Goal: Task Accomplishment & Management: Use online tool/utility

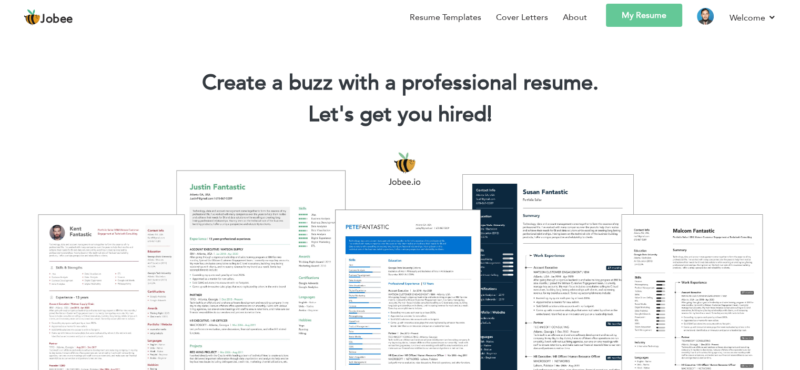
drag, startPoint x: 109, startPoint y: 277, endPoint x: 118, endPoint y: 272, distance: 9.7
click at [109, 277] on div at bounding box center [400, 275] width 784 height 277
click at [658, 18] on link "My Resume" at bounding box center [644, 15] width 76 height 23
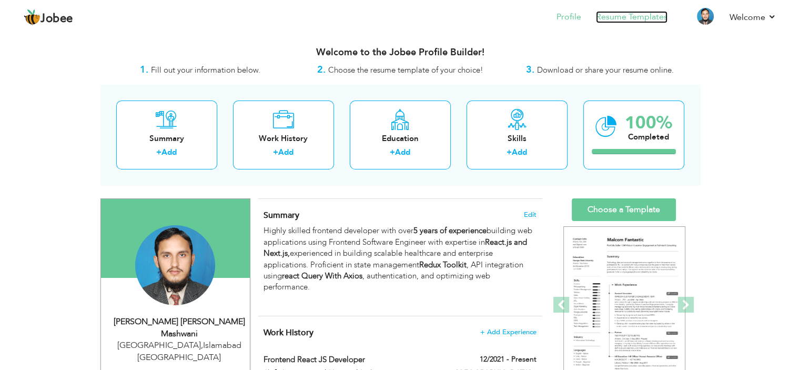
click at [638, 18] on link "Resume Templates" at bounding box center [632, 17] width 72 height 12
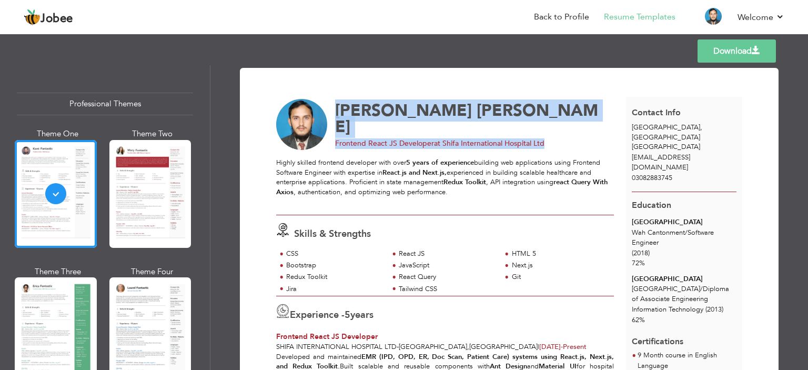
drag, startPoint x: 340, startPoint y: 128, endPoint x: 551, endPoint y: 130, distance: 211.4
click at [540, 126] on div "[PERSON_NAME] [PERSON_NAME] Mashwani Frontend React JS Developer at [GEOGRAPHIC…" at bounding box center [450, 125] width 361 height 52
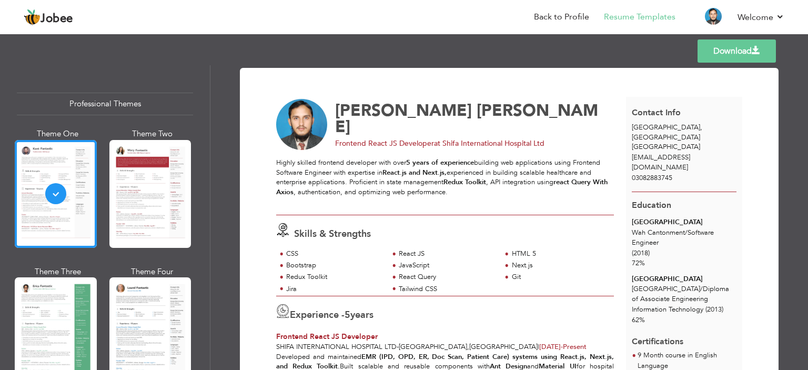
click at [561, 133] on div "Muhammad Tufail Shah Mashwani Frontend React JS Developer at Shifa Internationa…" at bounding box center [450, 125] width 361 height 52
click at [529, 138] on span "at Shifa International Hospital Ltd" at bounding box center [489, 143] width 110 height 10
click at [524, 136] on div "Muhammad Tufail Shah Mashwani Frontend React JS Developer at Shifa Internationa…" at bounding box center [450, 125] width 361 height 52
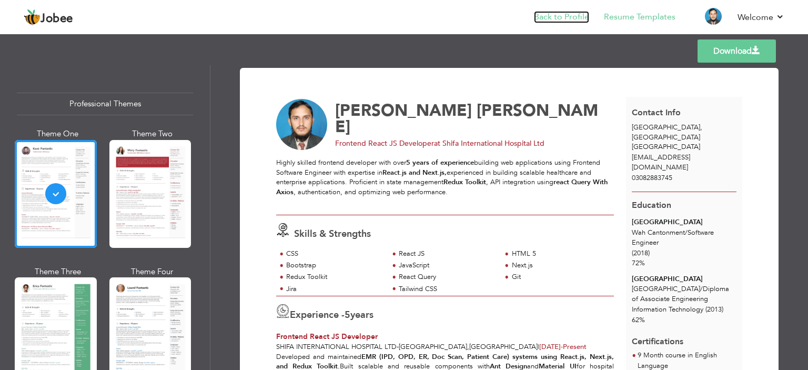
click at [575, 13] on link "Back to Profile" at bounding box center [561, 17] width 55 height 12
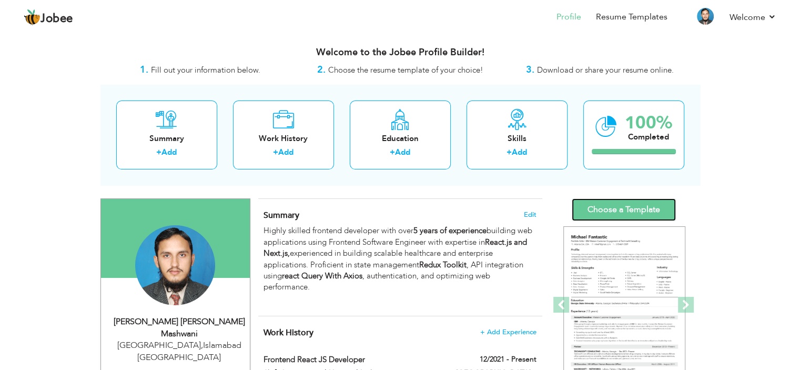
click at [618, 205] on link "Choose a Template" at bounding box center [624, 209] width 104 height 23
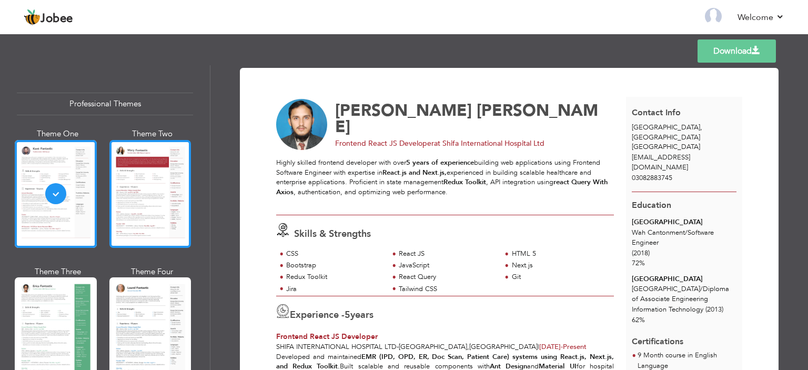
click at [145, 216] on div at bounding box center [150, 194] width 82 height 108
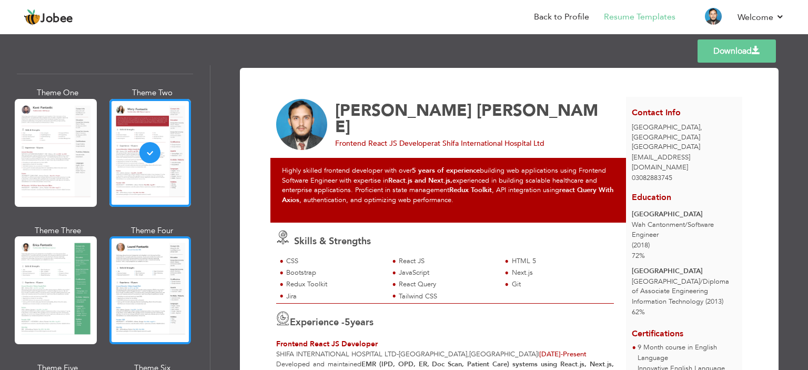
scroll to position [105, 0]
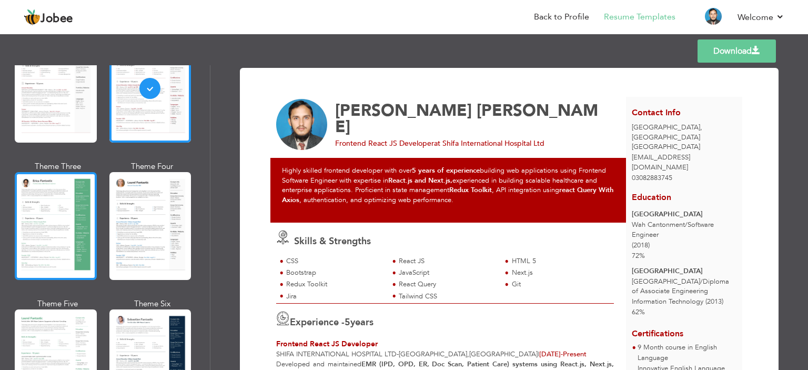
click at [72, 235] on div at bounding box center [56, 226] width 82 height 108
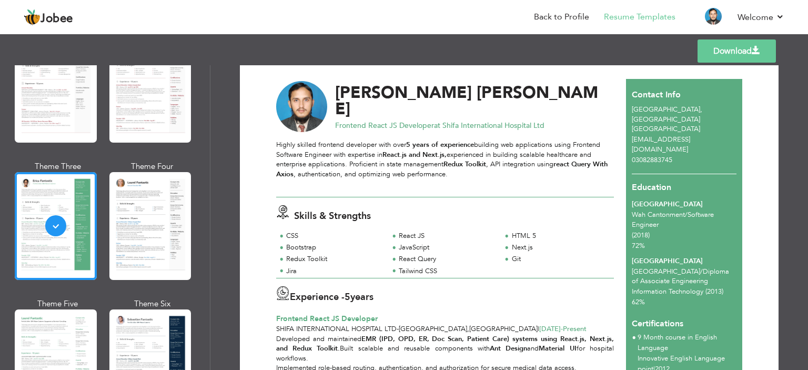
scroll to position [0, 0]
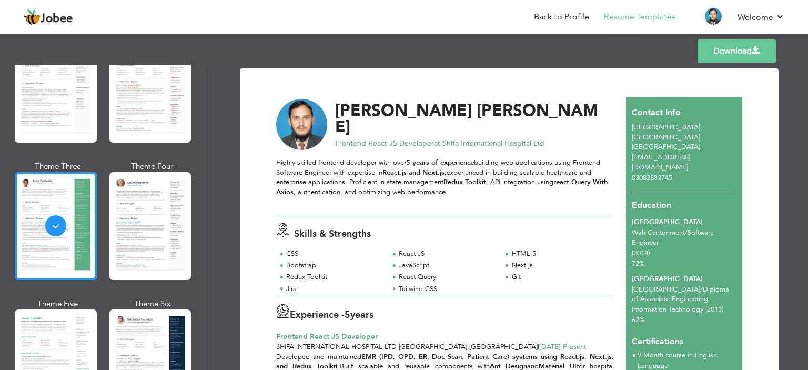
click at [722, 55] on link "Download" at bounding box center [736, 50] width 78 height 23
drag, startPoint x: 333, startPoint y: 127, endPoint x: 539, endPoint y: 130, distance: 205.6
click at [539, 138] on div "Frontend React JS Developer at Shifa International Hospital Ltd" at bounding box center [470, 143] width 271 height 11
click at [583, 148] on div "Muhammad Tufail Shah Mashwani Frontend React JS Developer at Shifa Internationa…" at bounding box center [450, 125] width 361 height 52
click at [726, 50] on link "Download" at bounding box center [736, 50] width 78 height 23
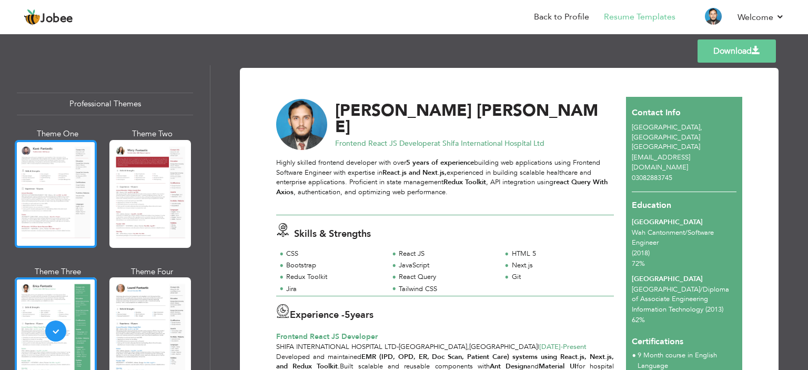
click at [36, 191] on div at bounding box center [56, 194] width 82 height 108
